Goal: Information Seeking & Learning: Compare options

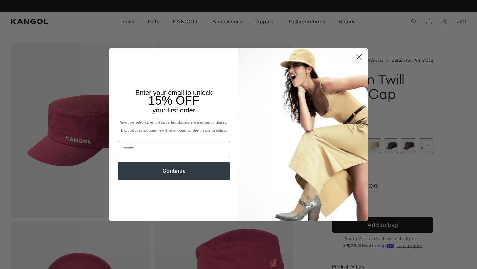
scroll to position [0, 137]
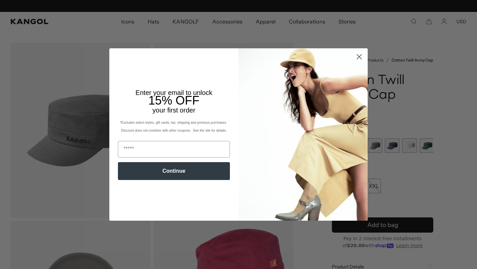
scroll to position [0, 137]
